Goal: Task Accomplishment & Management: Use online tool/utility

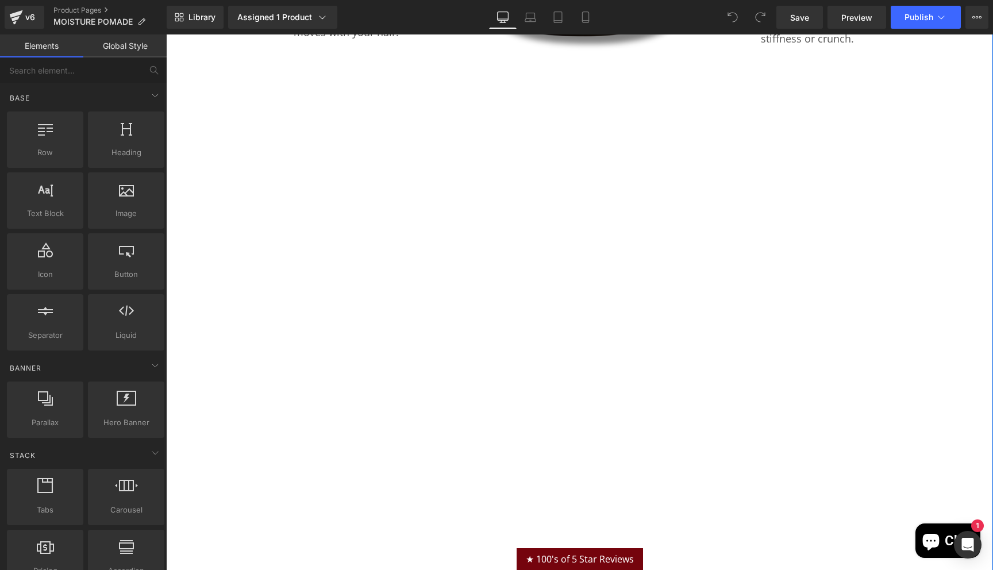
scroll to position [1713, 0]
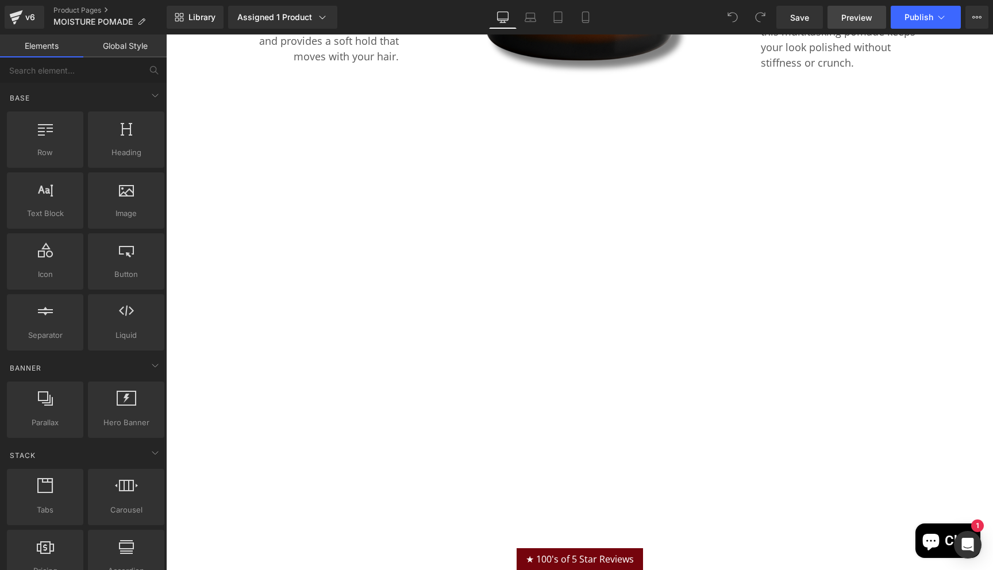
click at [850, 20] on span "Preview" at bounding box center [857, 17] width 31 height 12
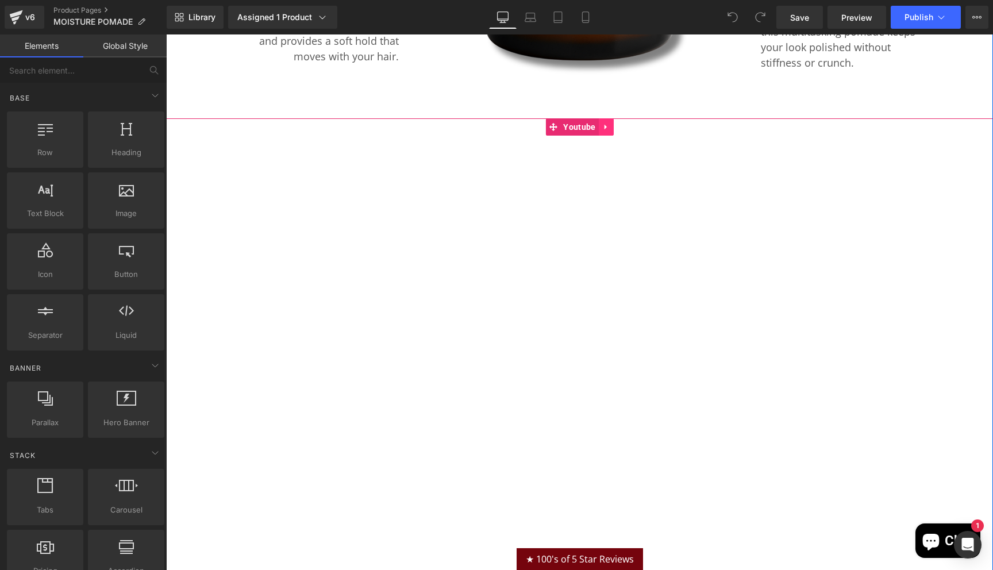
click at [606, 129] on icon at bounding box center [606, 127] width 8 height 9
click at [611, 129] on icon at bounding box center [614, 127] width 8 height 8
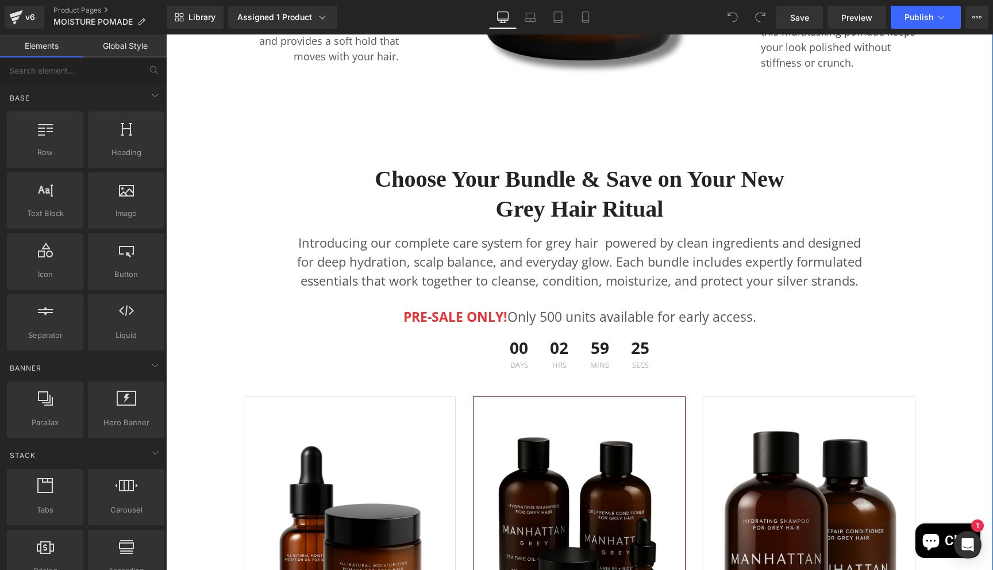
scroll to position [6, 6]
click at [811, 21] on link "Save" at bounding box center [800, 17] width 47 height 23
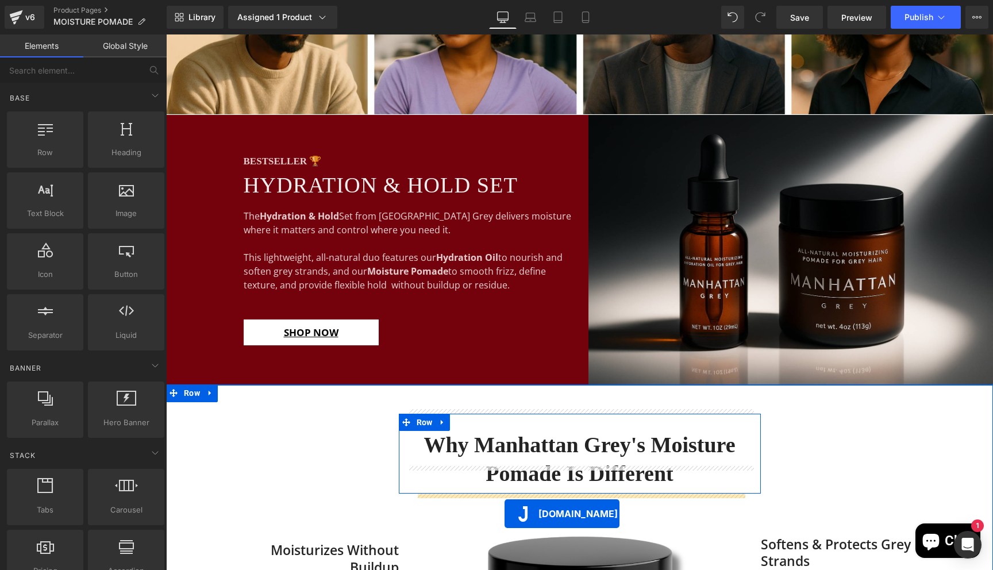
scroll to position [995, 0]
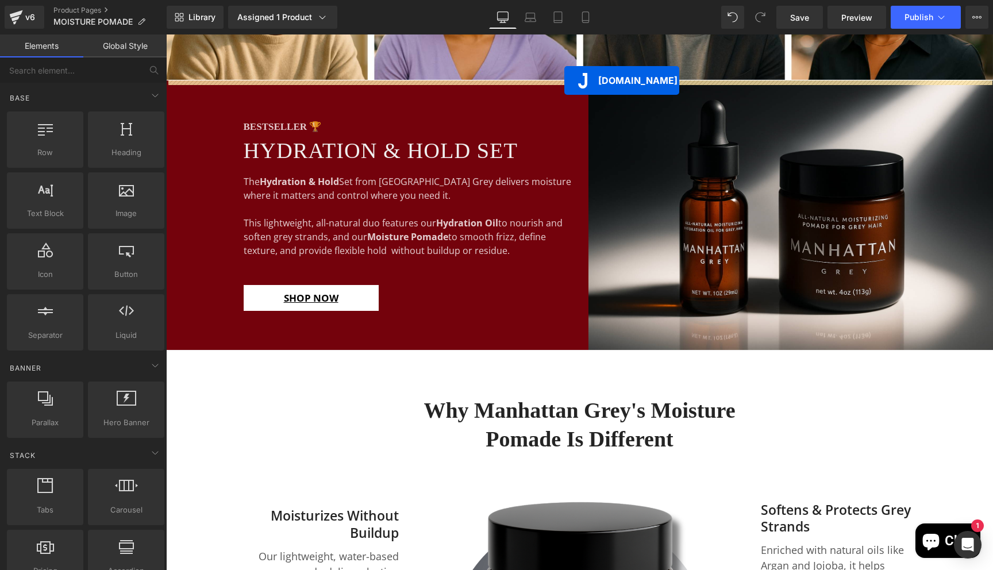
drag, startPoint x: 534, startPoint y: 147, endPoint x: 565, endPoint y: 80, distance: 72.8
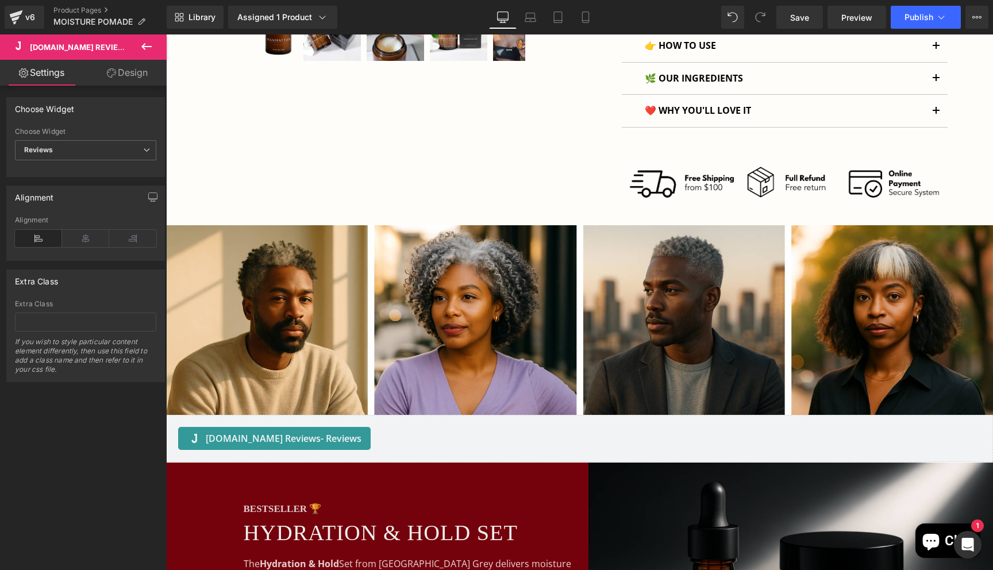
scroll to position [657, 0]
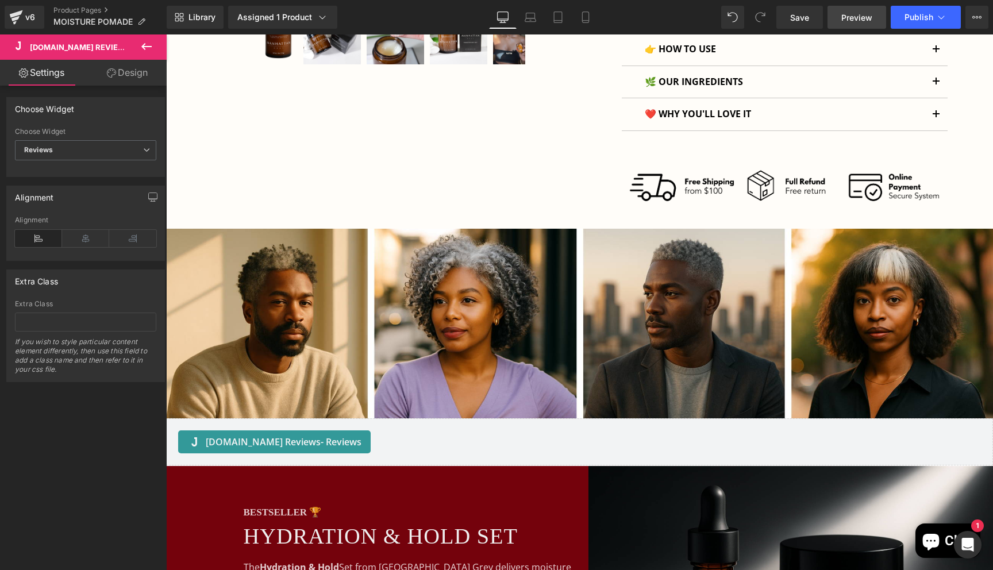
click at [843, 20] on span "Preview" at bounding box center [857, 17] width 31 height 12
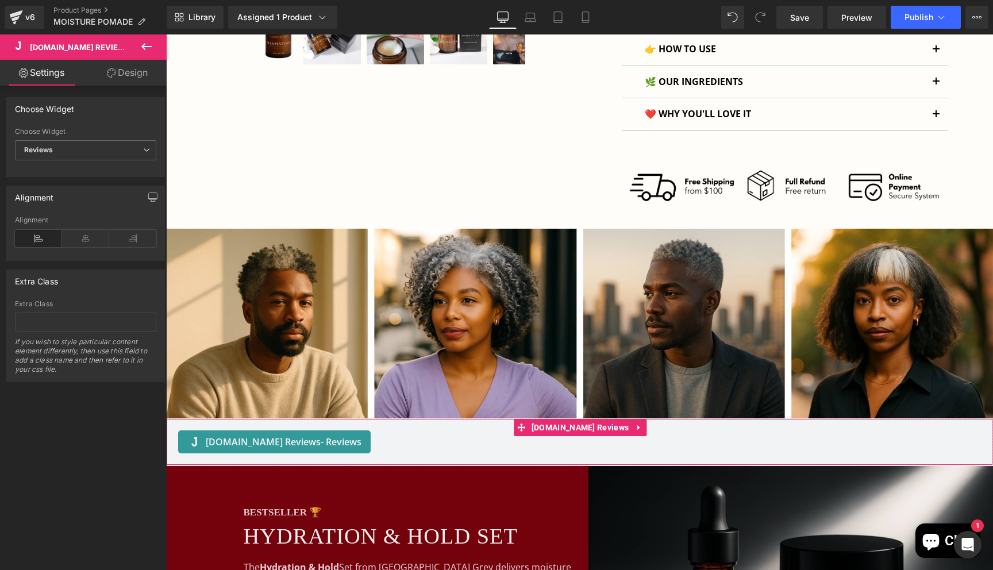
click at [283, 444] on span "[DOMAIN_NAME] Reviews - Reviews" at bounding box center [284, 442] width 156 height 14
click at [561, 424] on span "[DOMAIN_NAME] Reviews" at bounding box center [580, 427] width 103 height 17
click at [281, 440] on span "[DOMAIN_NAME] Reviews - Reviews" at bounding box center [284, 442] width 156 height 14
click at [321, 447] on span "- Reviews" at bounding box center [341, 442] width 41 height 13
click at [635, 426] on icon at bounding box center [639, 427] width 8 height 9
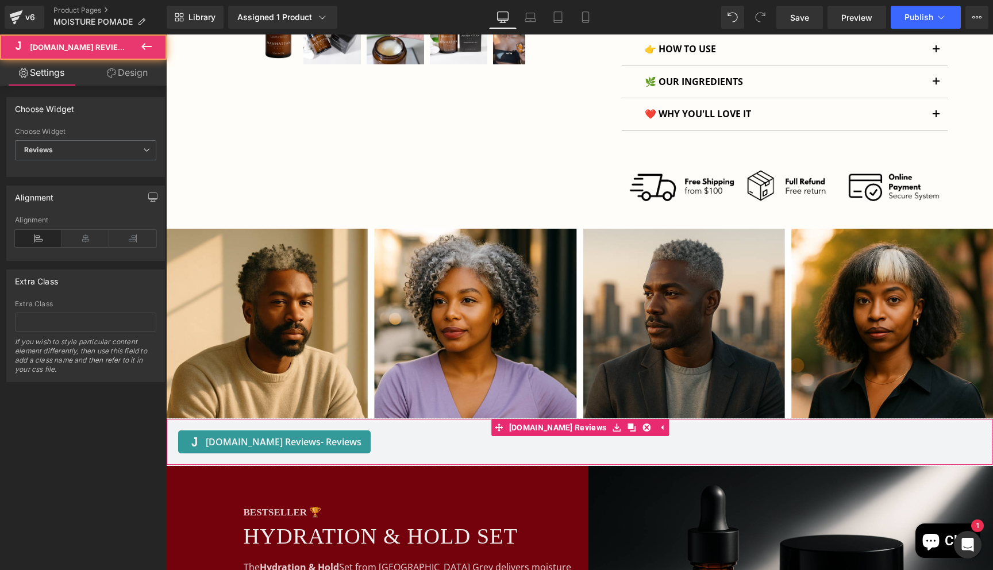
click at [327, 448] on span "- Reviews" at bounding box center [341, 442] width 41 height 13
click at [128, 71] on link "Design" at bounding box center [127, 73] width 83 height 26
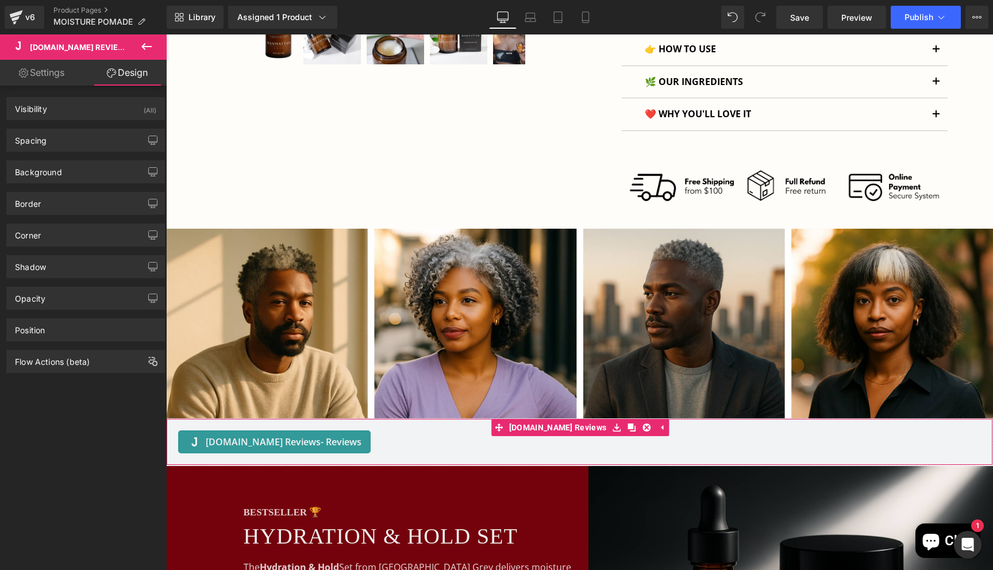
click at [61, 72] on link "Settings" at bounding box center [41, 73] width 83 height 26
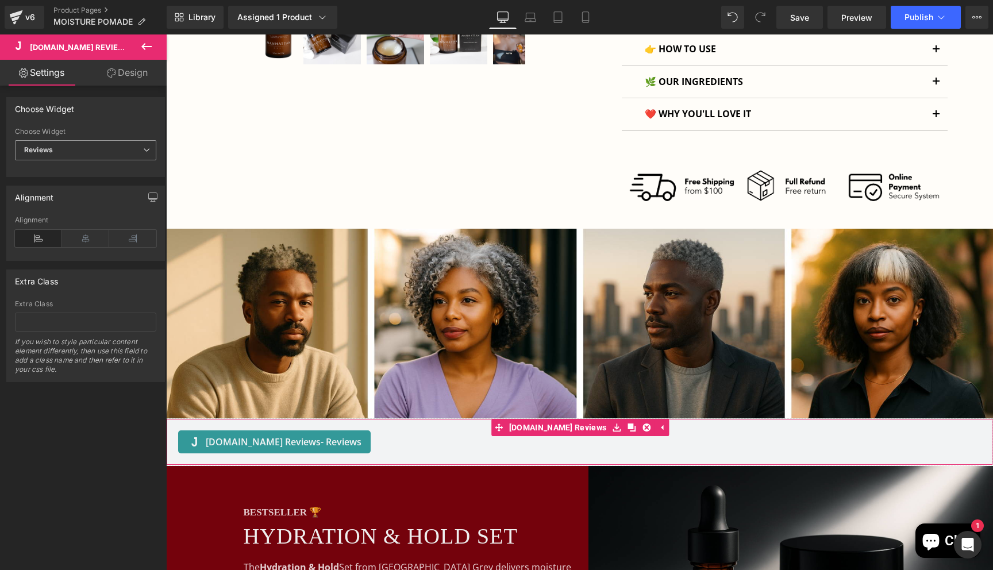
click at [74, 155] on span "Reviews" at bounding box center [85, 150] width 141 height 20
click at [56, 171] on div "Reviews" at bounding box center [46, 171] width 28 height 8
click at [126, 76] on link "Design" at bounding box center [127, 73] width 83 height 26
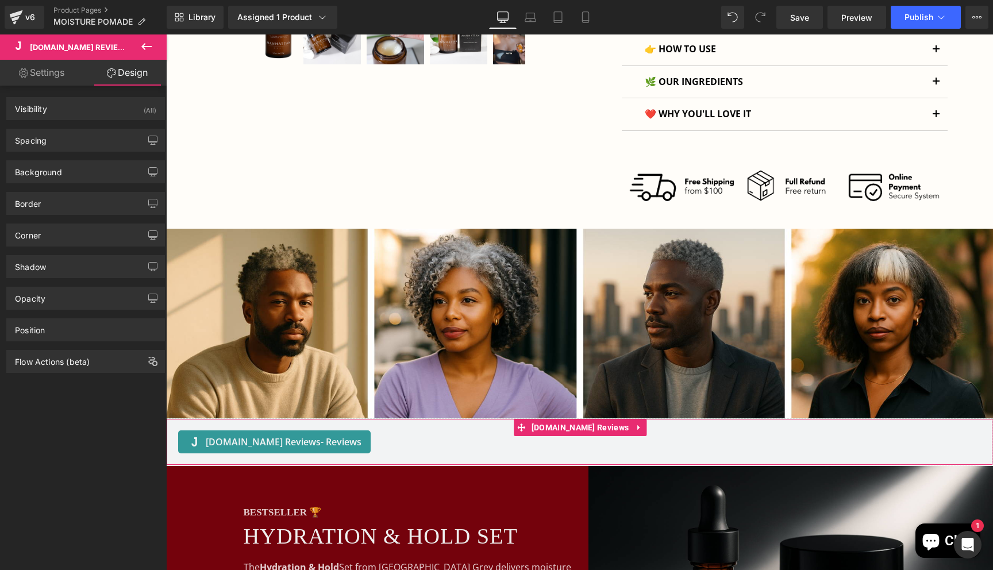
click at [57, 67] on link "Settings" at bounding box center [41, 73] width 83 height 26
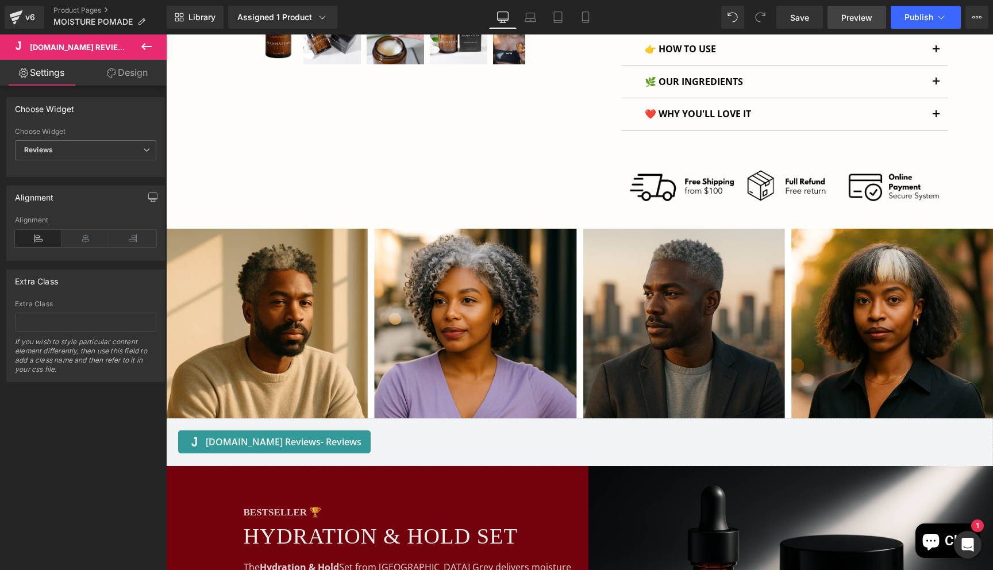
click at [857, 22] on span "Preview" at bounding box center [857, 17] width 31 height 12
click at [801, 21] on span "Save" at bounding box center [799, 17] width 19 height 12
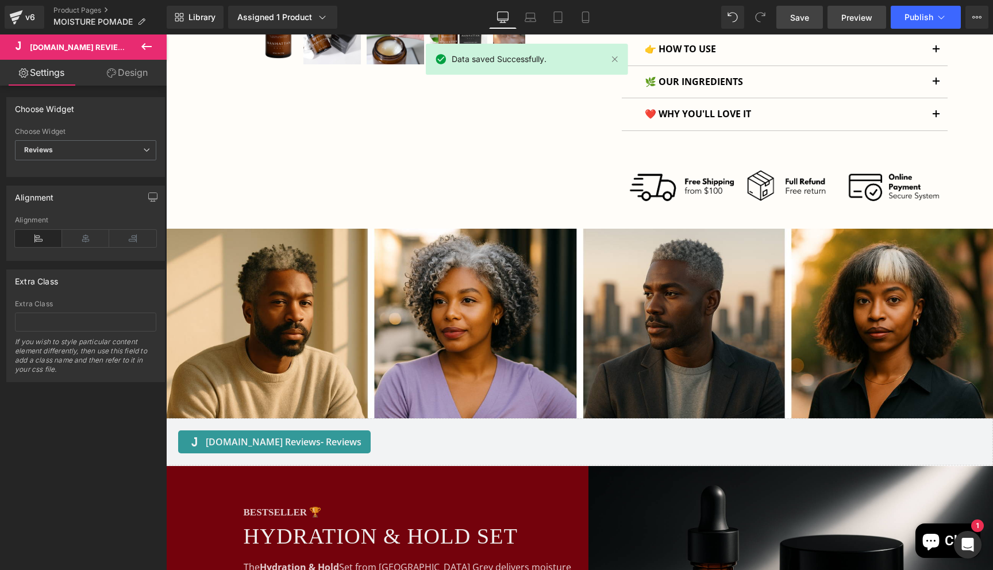
click at [859, 18] on span "Preview" at bounding box center [857, 17] width 31 height 12
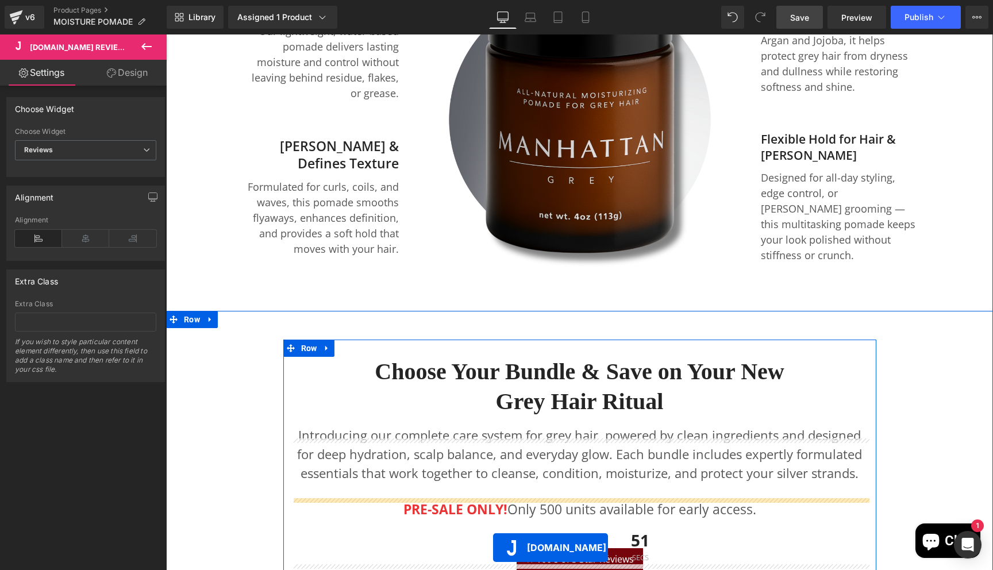
scroll to position [1595, 0]
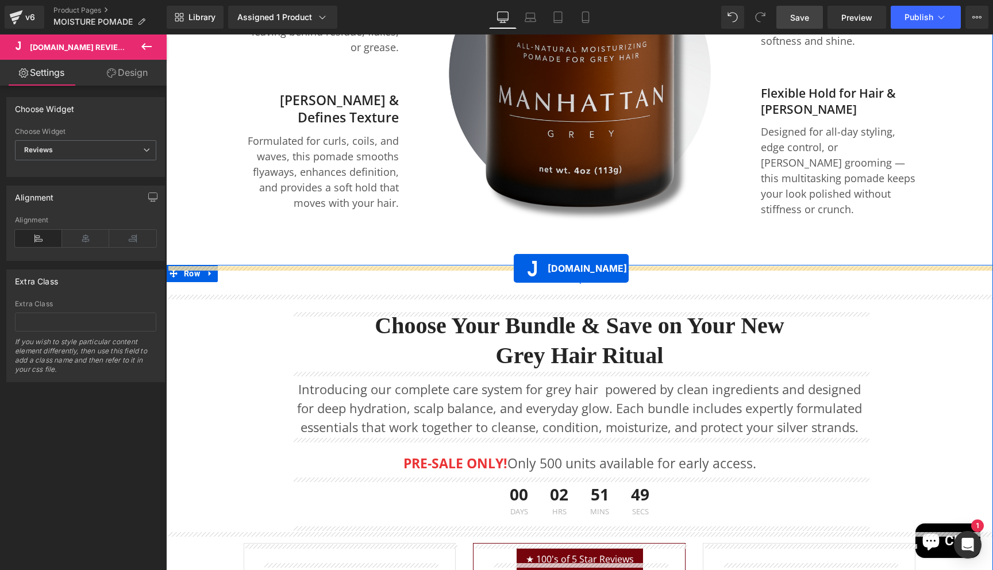
drag, startPoint x: 535, startPoint y: 117, endPoint x: 514, endPoint y: 268, distance: 152.6
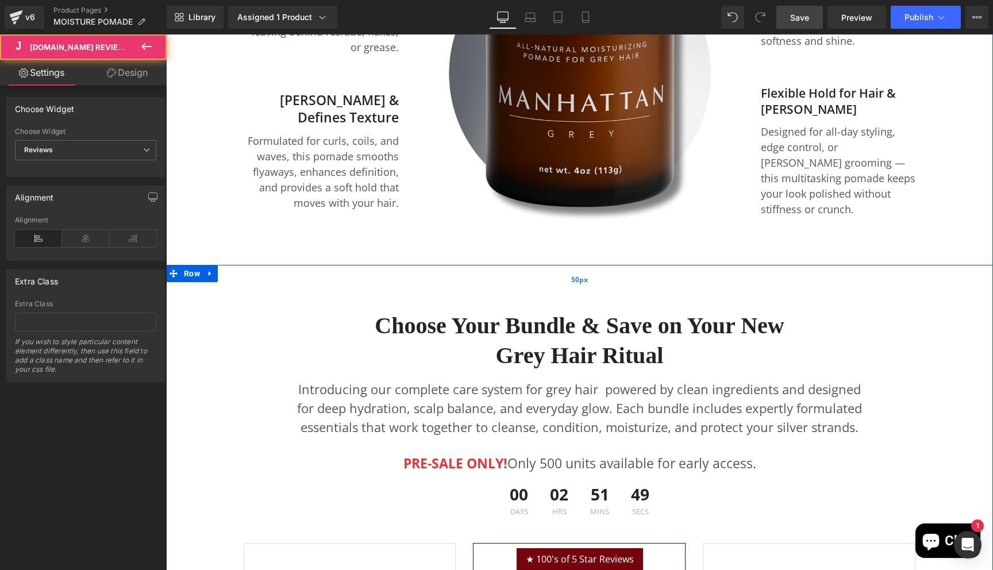
scroll to position [3525, 827]
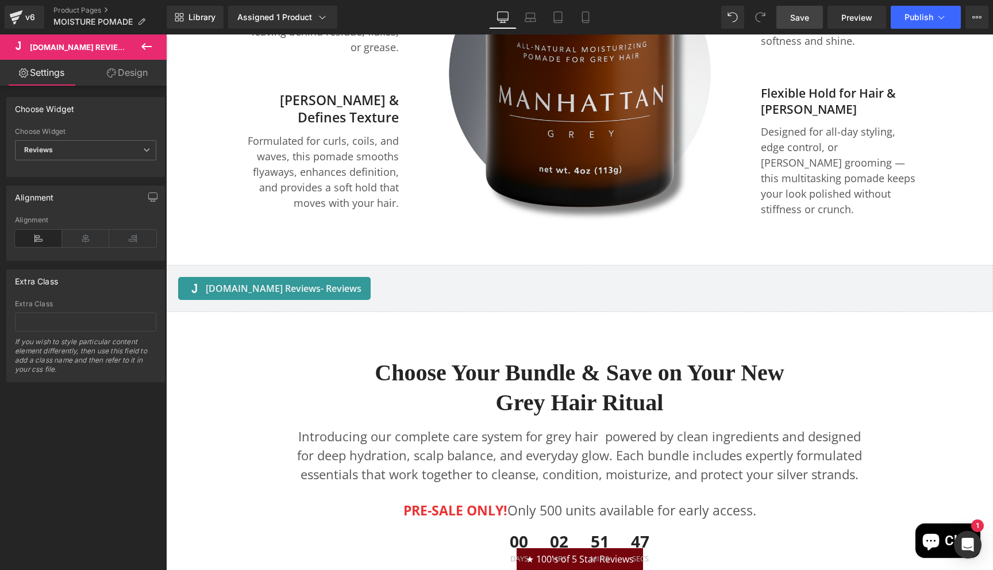
click at [804, 20] on span "Save" at bounding box center [799, 17] width 19 height 12
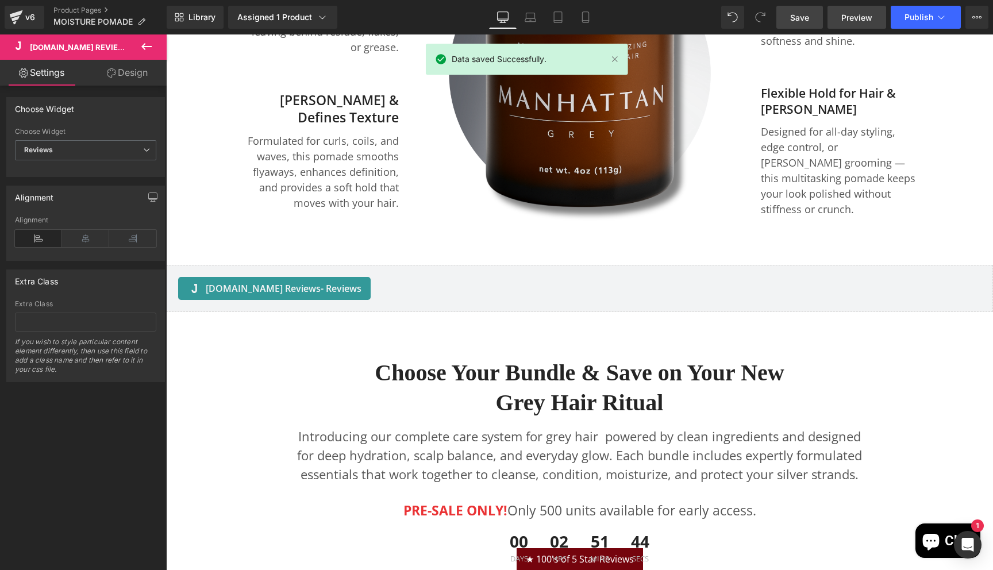
click at [857, 17] on span "Preview" at bounding box center [857, 17] width 31 height 12
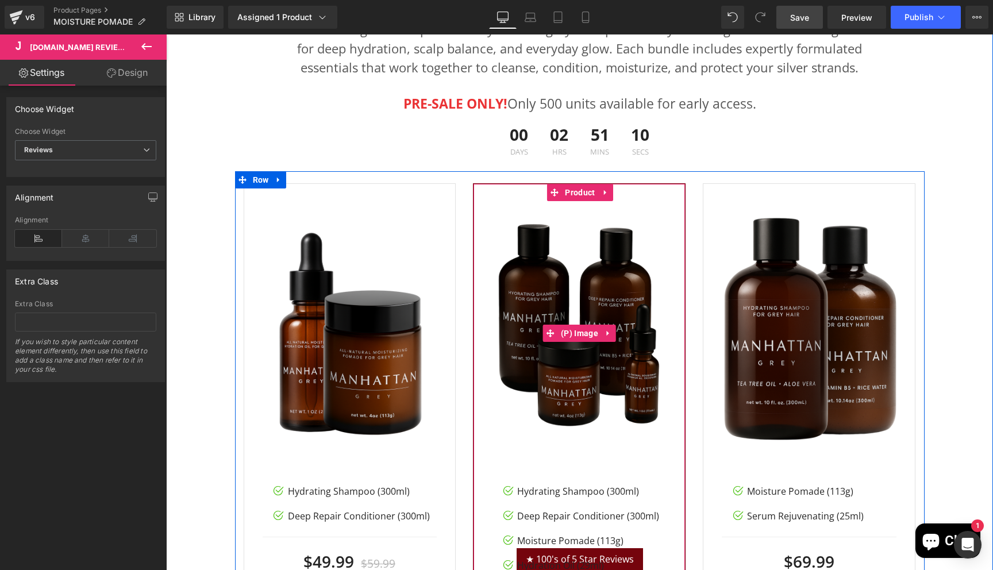
scroll to position [1896, 0]
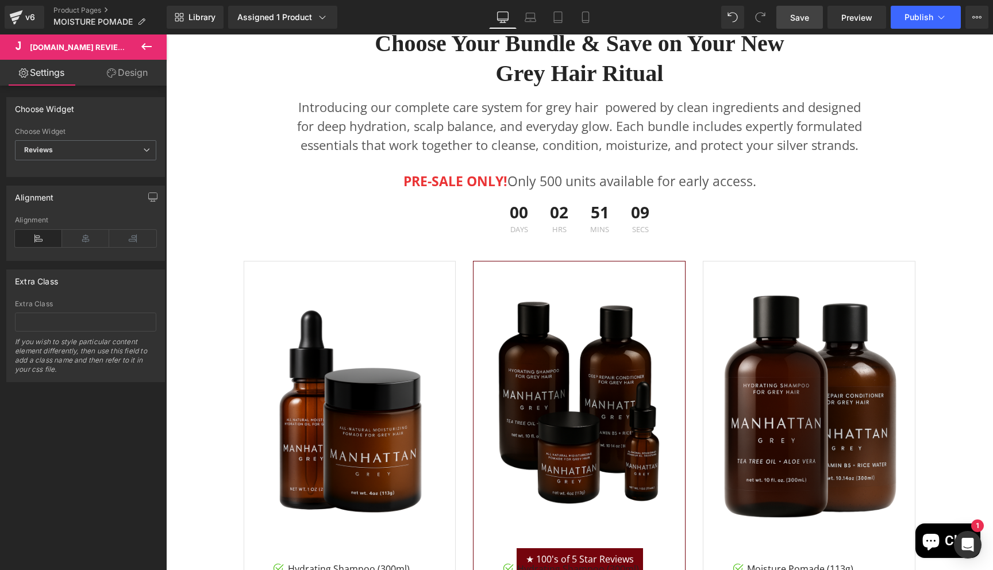
click at [808, 21] on span "Save" at bounding box center [799, 17] width 19 height 12
